Goal: Contribute content: Add original content to the website for others to see

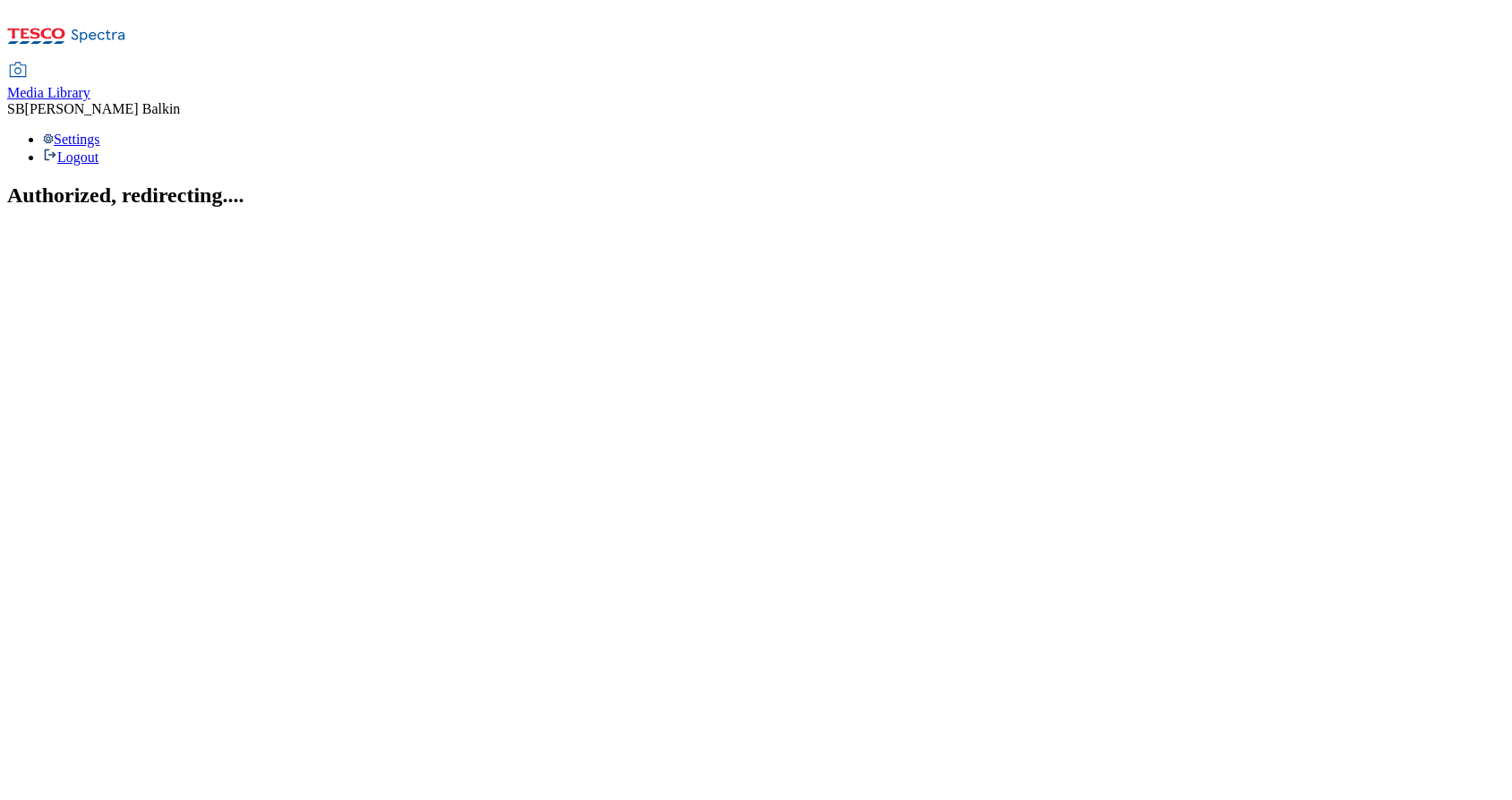
click at [91, 85] on span "Media Library" at bounding box center [49, 93] width 83 height 15
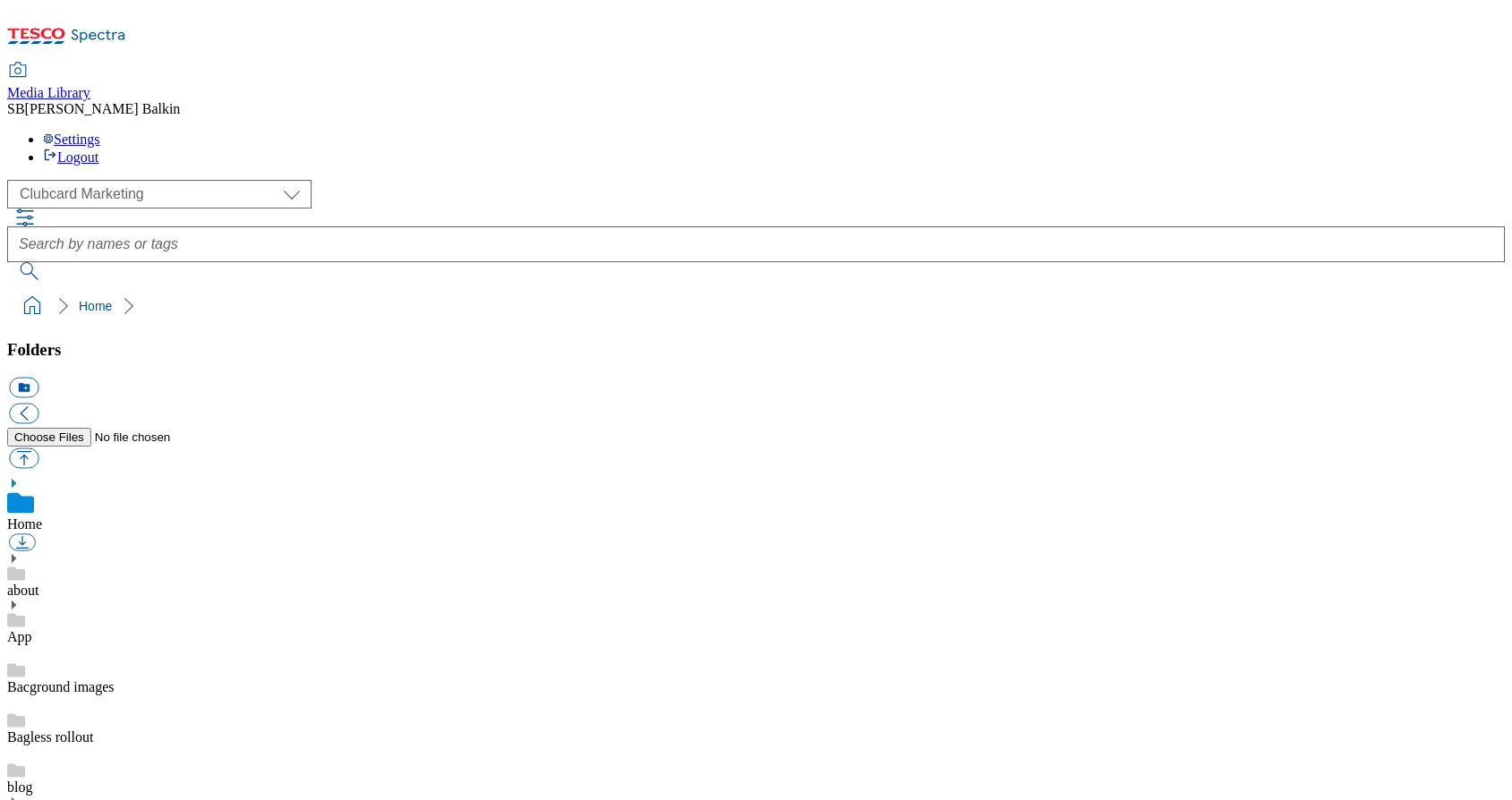
scroll to position [1, 0]
click at [110, 179] on select "Clubcard Marketing Dotcom UK FnF Stores GHS Marketing UK GHS Product UK GHS ROI…" at bounding box center [160, 193] width 305 height 29
select select "flare-ghs-mktg"
click at [16, 790] on use at bounding box center [13, 794] width 5 height 9
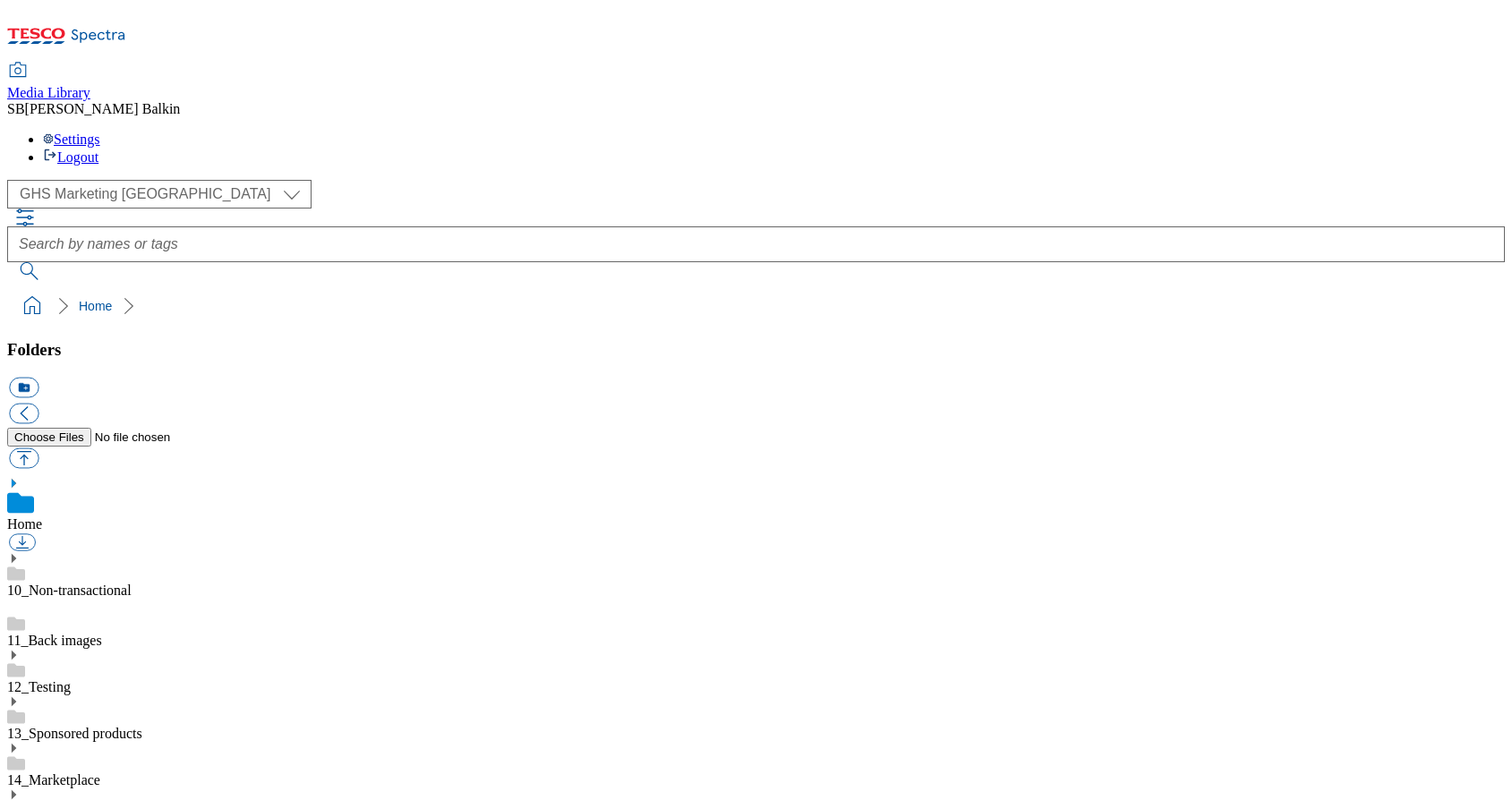
scroll to position [547, 0]
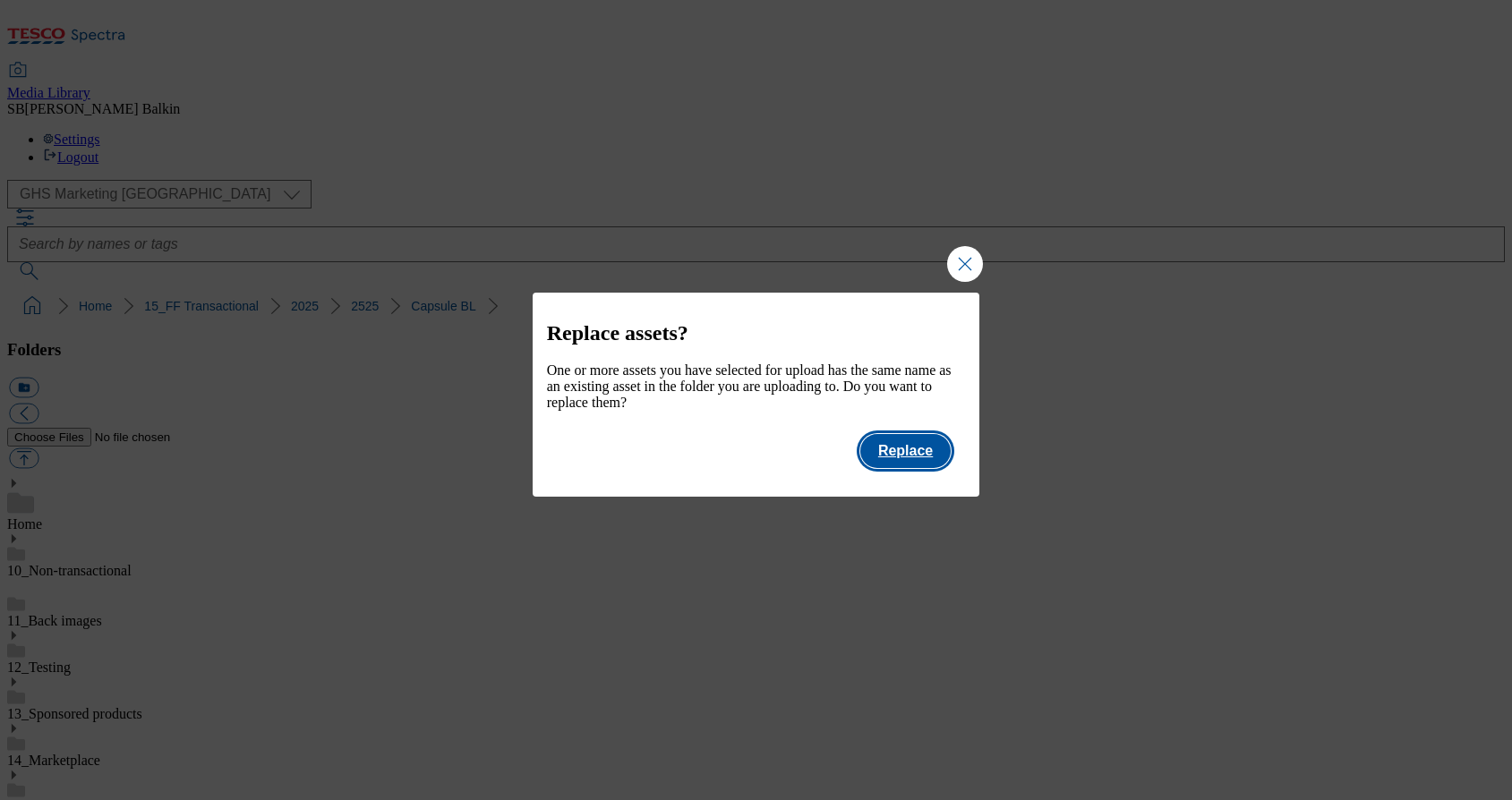
click at [920, 453] on button "Replace" at bounding box center [905, 450] width 91 height 34
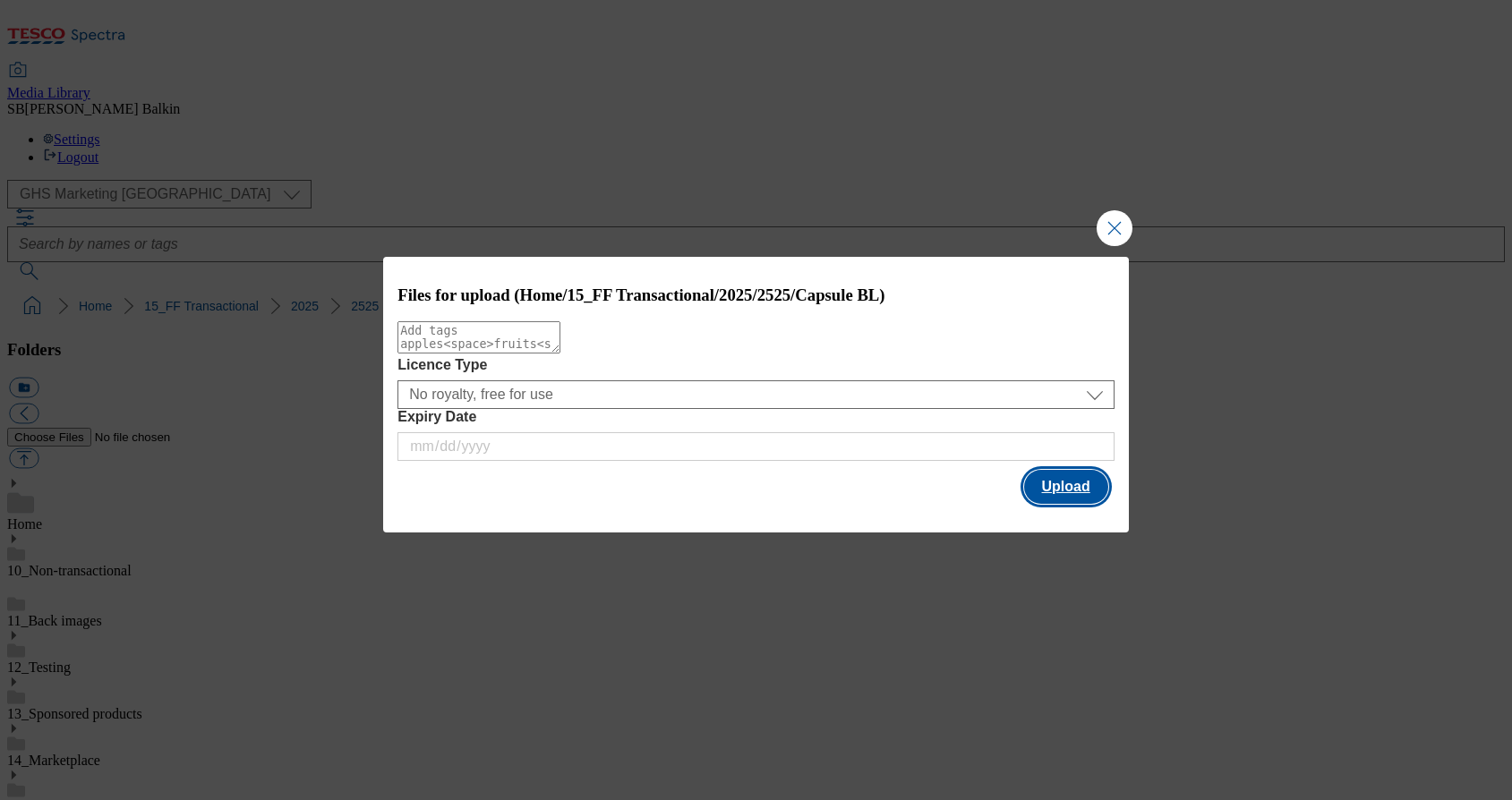
click at [1031, 492] on button "Upload" at bounding box center [1066, 487] width 84 height 34
